Goal: Task Accomplishment & Management: Manage account settings

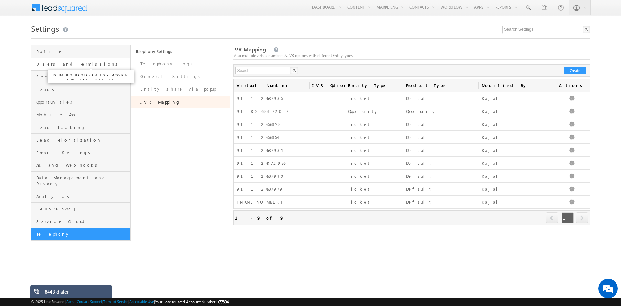
click at [58, 66] on span "Users and Permissions" at bounding box center [82, 64] width 93 height 6
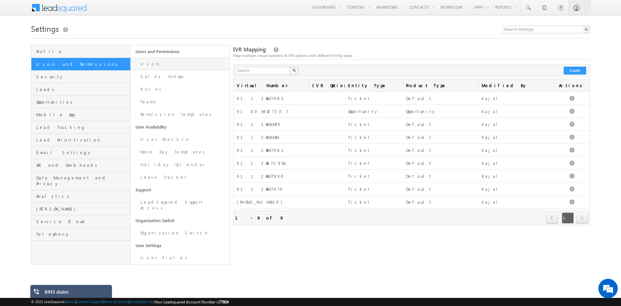
click at [147, 63] on link "Users" at bounding box center [180, 64] width 99 height 13
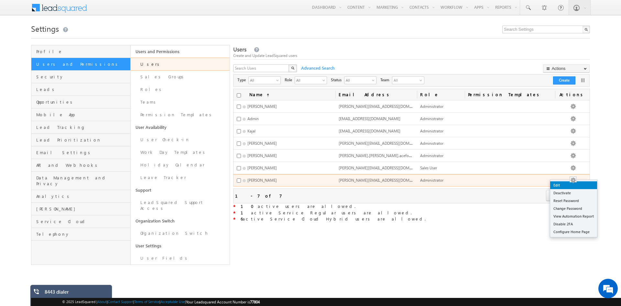
click at [575, 187] on link "Edit" at bounding box center [573, 185] width 47 height 8
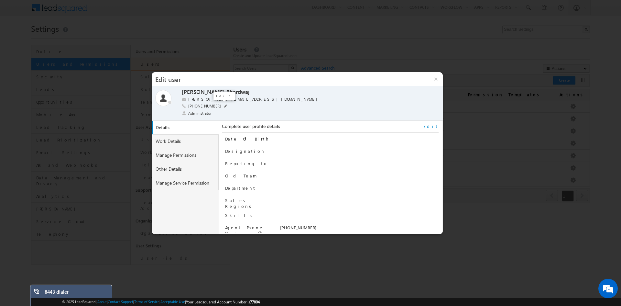
click at [224, 107] on span at bounding box center [225, 106] width 3 height 3
drag, startPoint x: 224, startPoint y: 105, endPoint x: 198, endPoint y: 108, distance: 26.0
click at [198, 108] on input "+91-9717556599" at bounding box center [228, 106] width 81 height 6
type input "+91-9355841513"
click at [271, 106] on span at bounding box center [272, 106] width 6 height 5
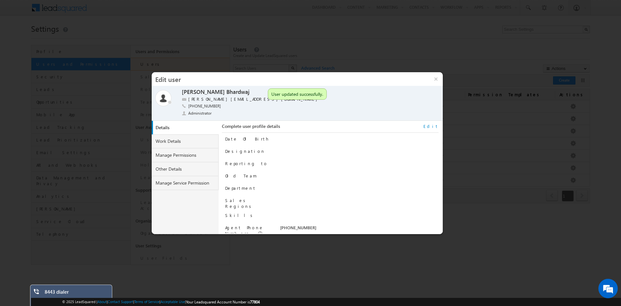
click at [435, 126] on link "Edit" at bounding box center [431, 126] width 15 height 6
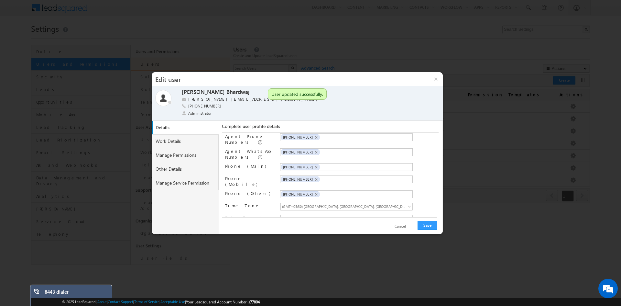
scroll to position [93, 0]
click at [315, 135] on span "×" at bounding box center [316, 137] width 3 height 6
paste input "+91-9355841513"
type input "+91-9355841513"
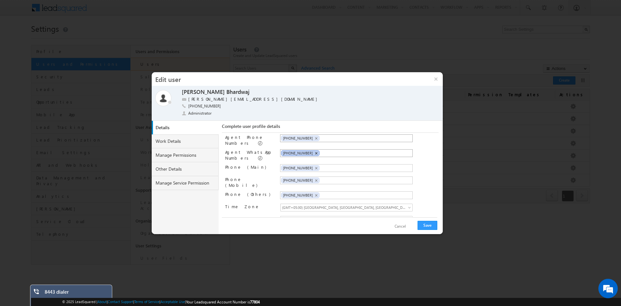
click at [315, 150] on span "×" at bounding box center [316, 153] width 3 height 6
paste input "+91-9355841513"
type input "+91-9355841513"
click at [315, 166] on span "×" at bounding box center [316, 168] width 3 height 6
paste input "+91-9355841513"
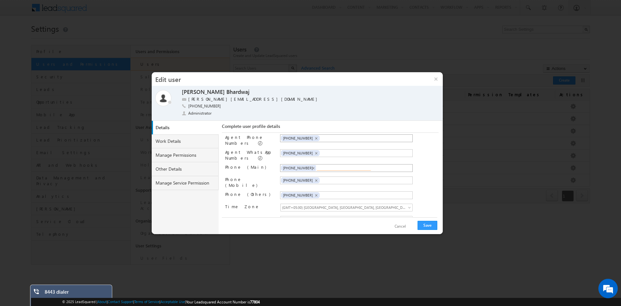
type input "+91-9355841513"
click at [315, 179] on span "×" at bounding box center [316, 181] width 3 height 6
paste input "+91-9355841513"
type input "+91-9355841513"
click at [315, 193] on span "×" at bounding box center [316, 196] width 3 height 6
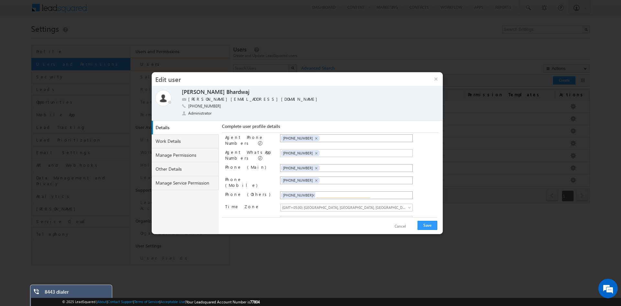
paste input "+91-9355841513"
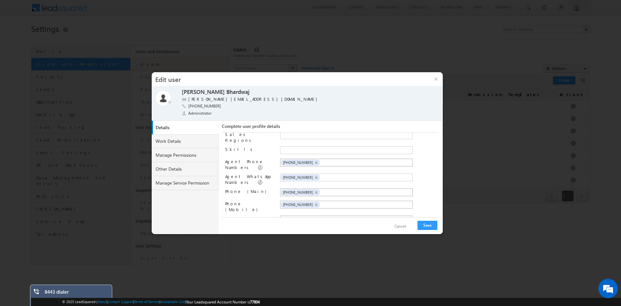
scroll to position [67, 0]
type input "+91-9355841513"
click at [424, 226] on button "Save" at bounding box center [428, 225] width 20 height 9
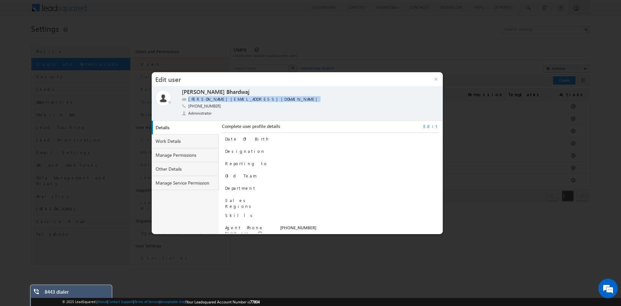
drag, startPoint x: 275, startPoint y: 99, endPoint x: 189, endPoint y: 100, distance: 86.4
click at [189, 100] on div "sarwang.bhardwaj1.acefone+2@tatatel.co.in" at bounding box center [300, 99] width 236 height 6
copy label "sarwang.bhardwaj1.acefone+2@tatatel.co.in"
click at [437, 80] on button "×" at bounding box center [436, 79] width 14 height 14
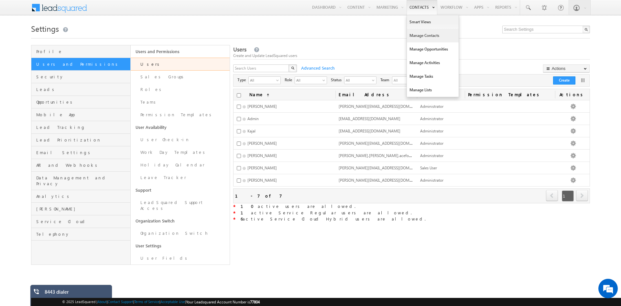
click at [419, 38] on link "Manage Contacts" at bounding box center [433, 36] width 52 height 14
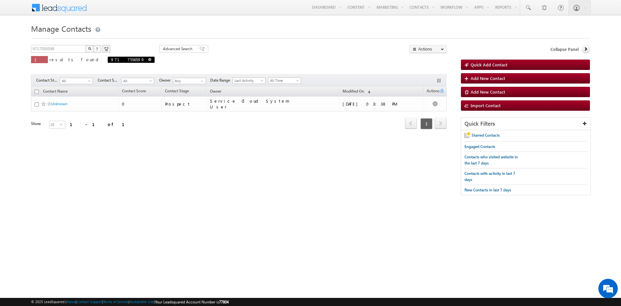
click at [148, 60] on span at bounding box center [149, 59] width 3 height 3
type input "Search Contacts"
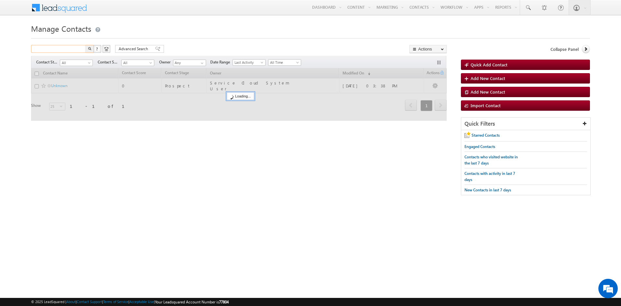
click at [71, 51] on input "text" at bounding box center [58, 49] width 55 height 8
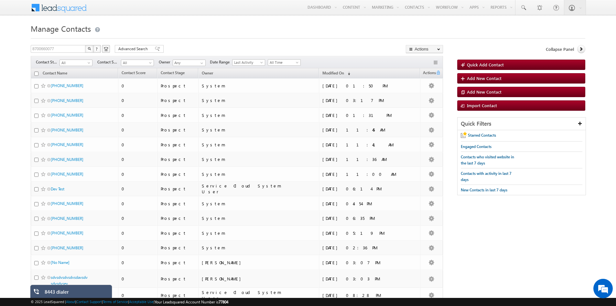
click at [90, 50] on button "button" at bounding box center [89, 49] width 8 height 8
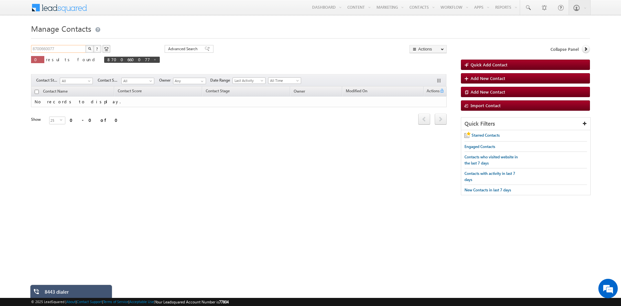
click at [32, 48] on input "8700660077" at bounding box center [58, 49] width 55 height 8
click at [89, 48] on img "button" at bounding box center [89, 48] width 3 height 3
click at [80, 51] on input "918700660077" at bounding box center [58, 49] width 55 height 8
click at [167, 59] on span at bounding box center [168, 59] width 3 height 3
type input "Search Contacts"
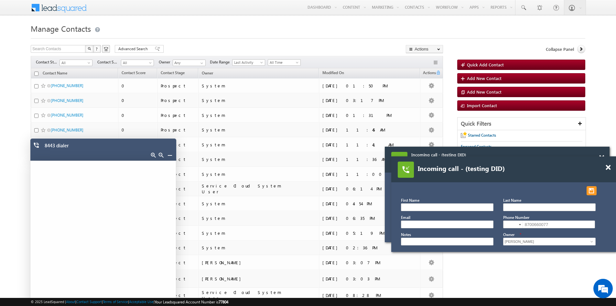
click at [171, 156] on link at bounding box center [169, 154] width 5 height 5
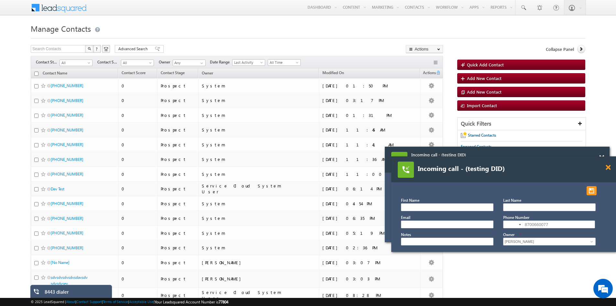
click at [610, 168] on span at bounding box center [608, 168] width 5 height 6
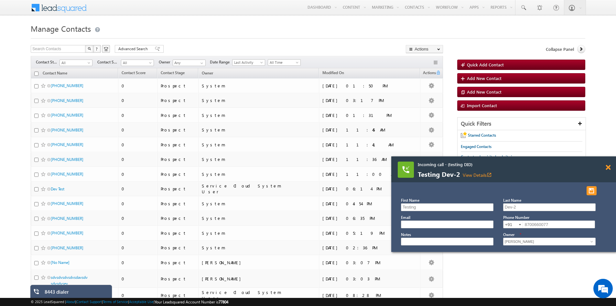
click at [609, 169] on span at bounding box center [608, 168] width 5 height 6
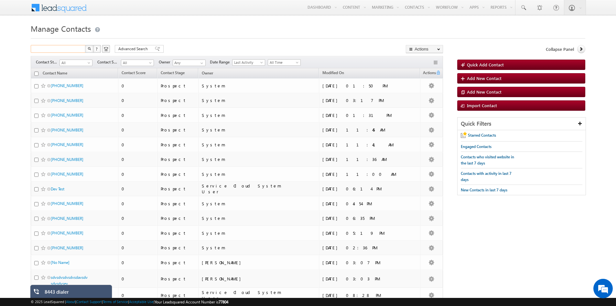
click at [74, 50] on input "text" at bounding box center [58, 49] width 55 height 8
click at [87, 50] on button "button" at bounding box center [89, 49] width 8 height 8
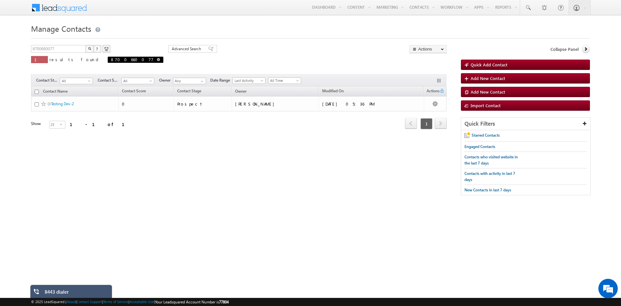
click at [157, 59] on span at bounding box center [158, 59] width 3 height 3
type input "Search Contacts"
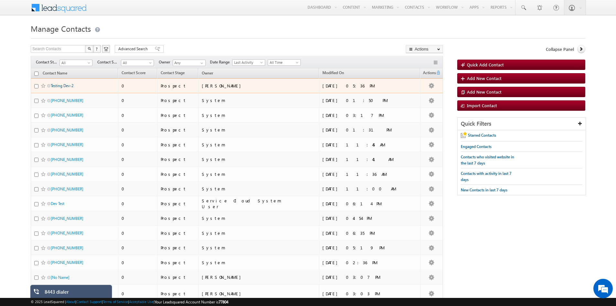
click at [59, 85] on link "Testing Dev-2" at bounding box center [62, 85] width 23 height 5
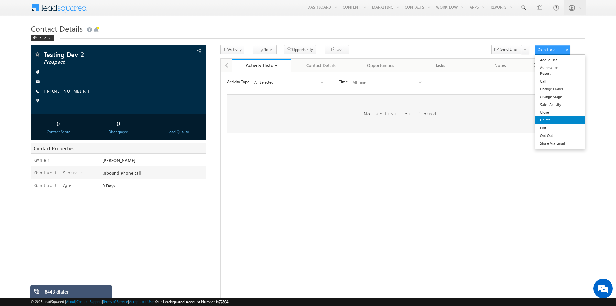
click at [549, 118] on link "Delete" at bounding box center [561, 120] width 50 height 8
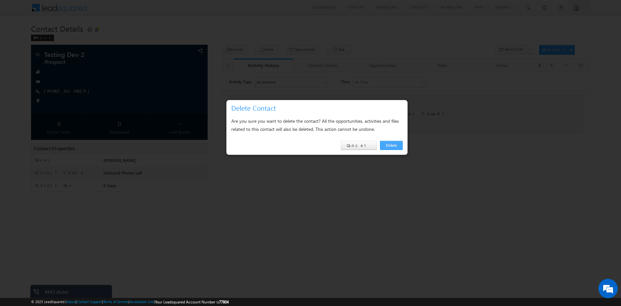
click at [388, 148] on link "Delete" at bounding box center [391, 145] width 23 height 9
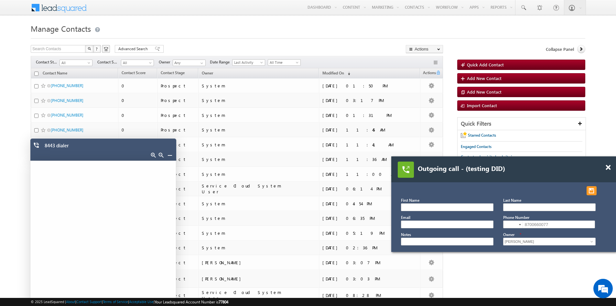
click at [170, 155] on link at bounding box center [169, 154] width 5 height 5
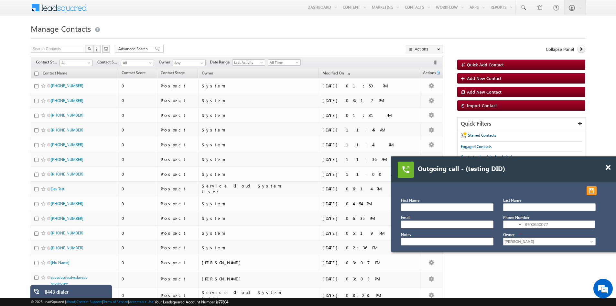
click at [610, 171] on div at bounding box center [612, 164] width 9 height 16
click at [609, 168] on span at bounding box center [608, 168] width 5 height 6
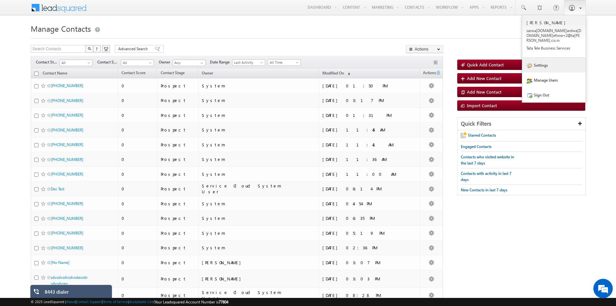
click at [547, 63] on link "Settings" at bounding box center [554, 65] width 63 height 15
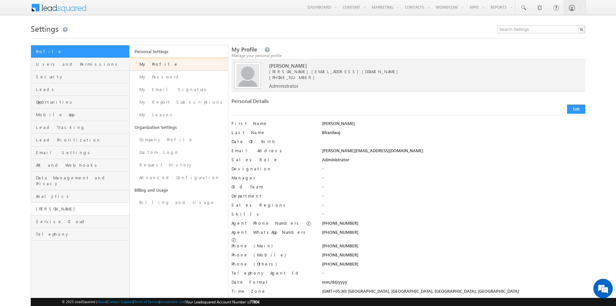
click at [63, 208] on link "[PERSON_NAME]" at bounding box center [80, 209] width 98 height 13
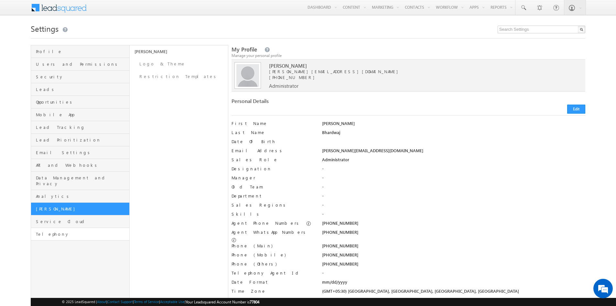
click at [75, 228] on link "Telephony" at bounding box center [80, 234] width 98 height 13
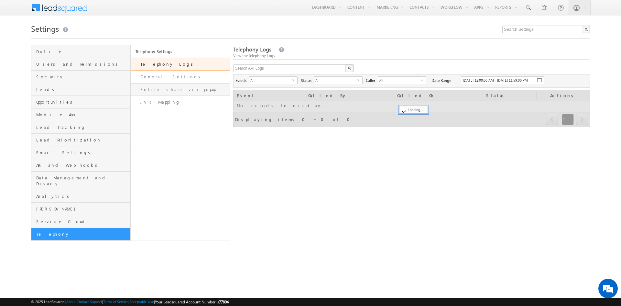
click at [169, 89] on link "Entity share via popup" at bounding box center [180, 89] width 99 height 13
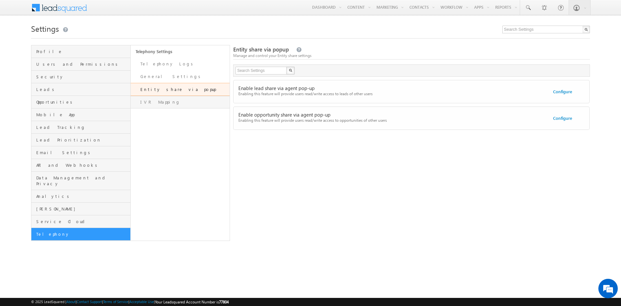
click at [174, 98] on link "IVR Mapping" at bounding box center [180, 102] width 99 height 13
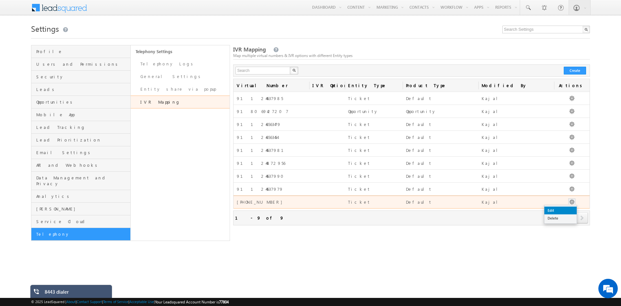
click at [565, 210] on link "Edit" at bounding box center [561, 210] width 32 height 8
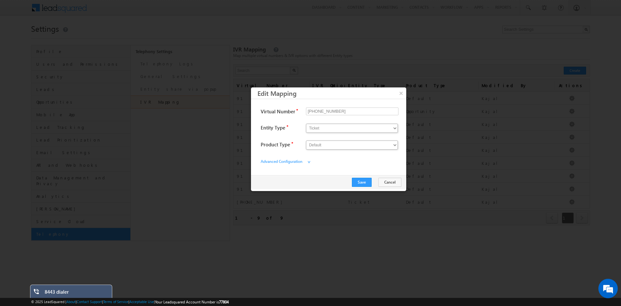
click at [301, 163] on label "Advanced Configuration" at bounding box center [293, 161] width 65 height 11
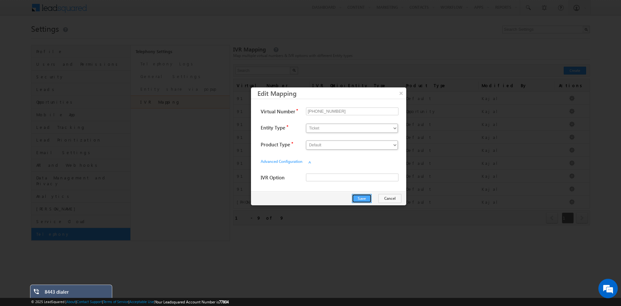
click at [366, 197] on button "Save" at bounding box center [362, 198] width 20 height 9
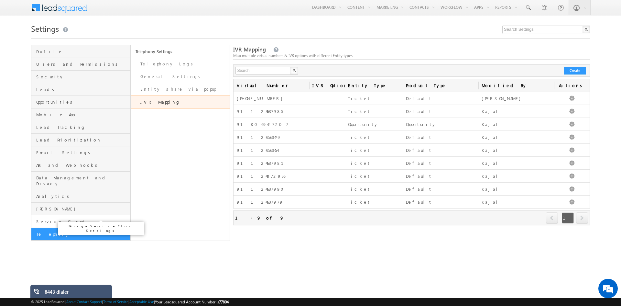
click at [55, 218] on span "Service Cloud" at bounding box center [82, 221] width 93 height 6
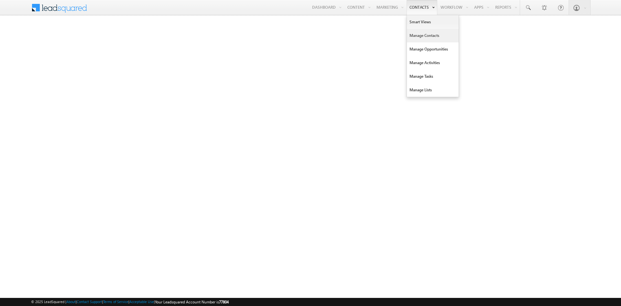
click at [419, 36] on link "Manage Contacts" at bounding box center [433, 36] width 52 height 14
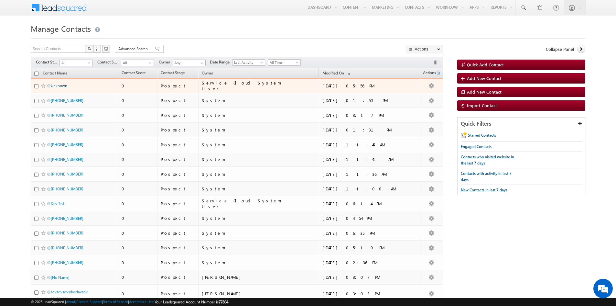
click at [57, 85] on link "Unknown" at bounding box center [59, 85] width 17 height 5
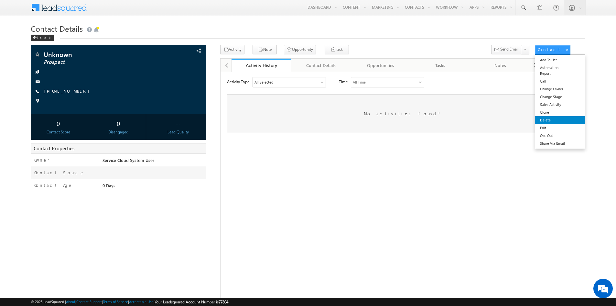
click at [548, 118] on link "Delete" at bounding box center [561, 120] width 50 height 8
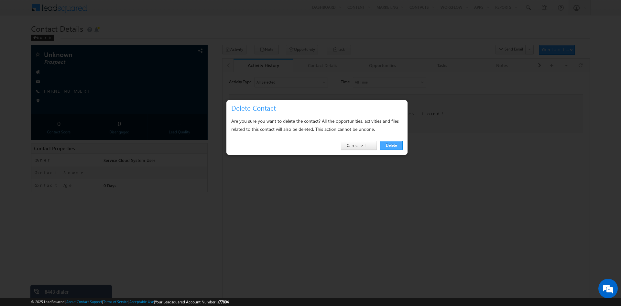
click at [386, 146] on link "Delete" at bounding box center [391, 145] width 23 height 9
